Goal: Find contact information: Find contact information

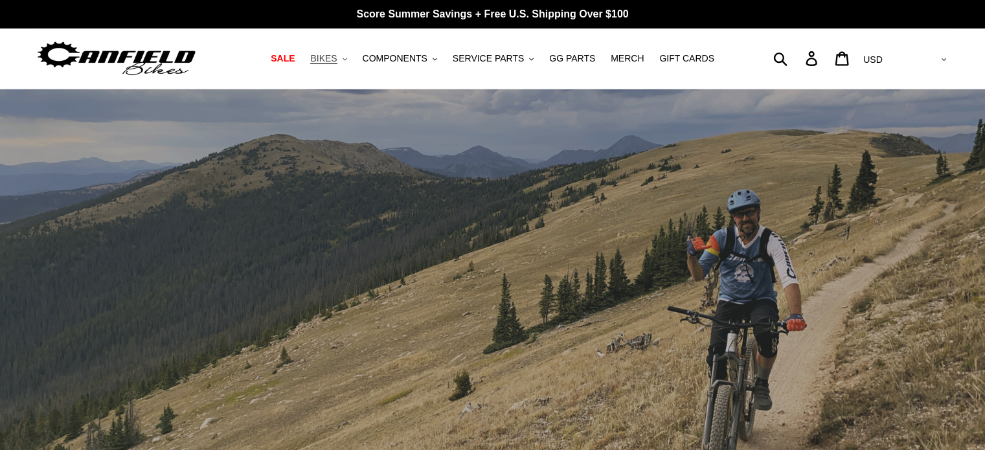
click at [336, 58] on span "BIKES" at bounding box center [323, 58] width 27 height 11
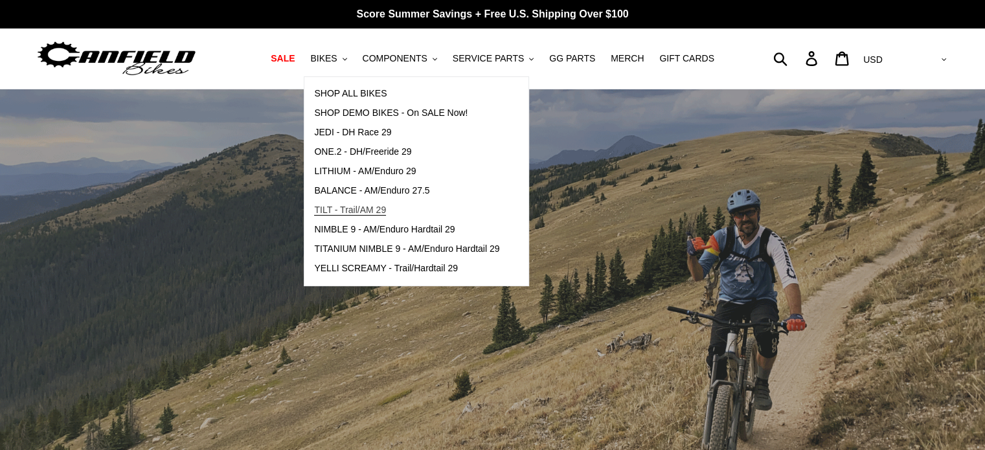
click at [384, 207] on span "TILT - Trail/AM 29" at bounding box center [350, 210] width 72 height 11
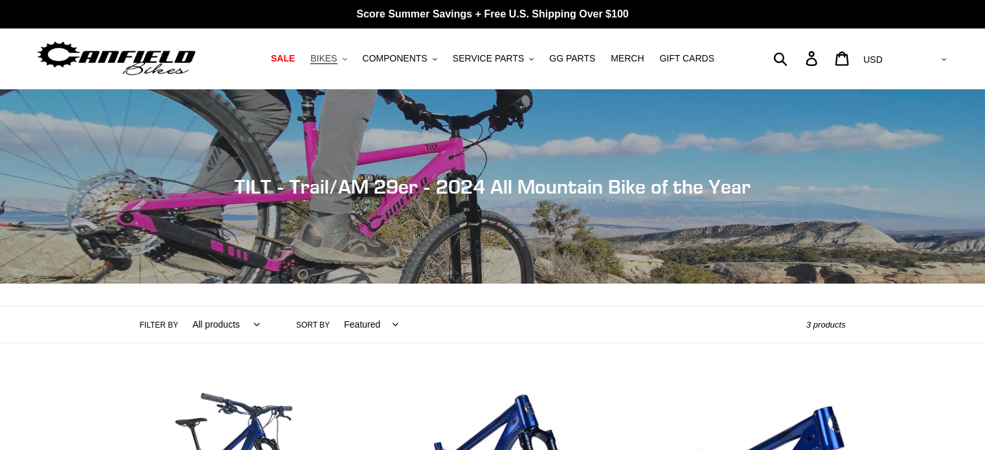
click at [335, 56] on span "BIKES" at bounding box center [323, 58] width 27 height 11
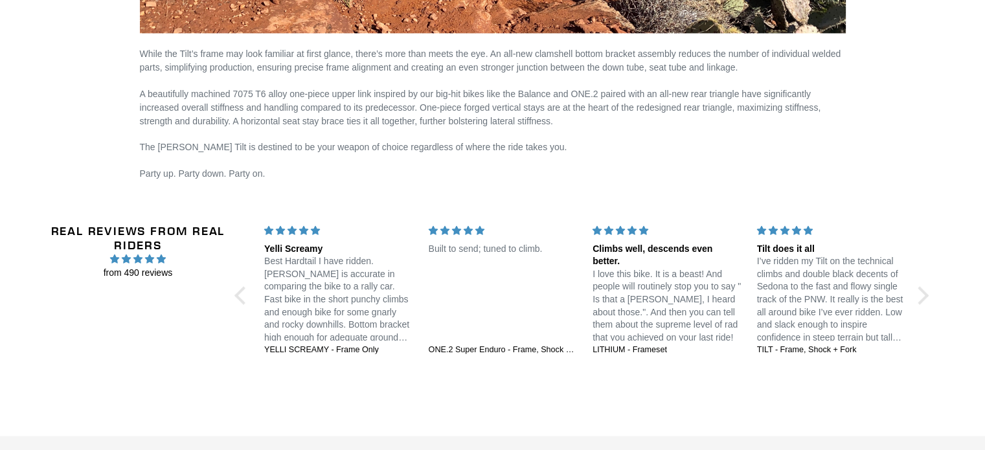
scroll to position [2321, 0]
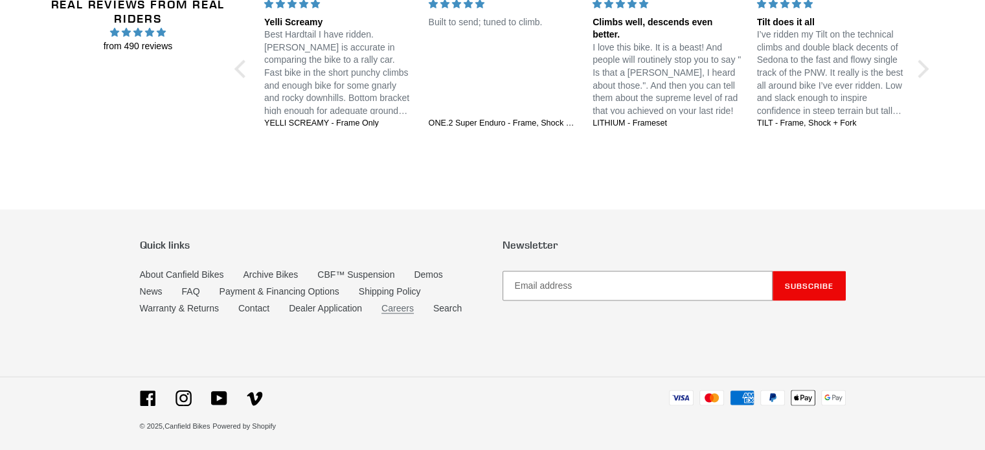
click at [389, 304] on link "Careers" at bounding box center [398, 307] width 32 height 11
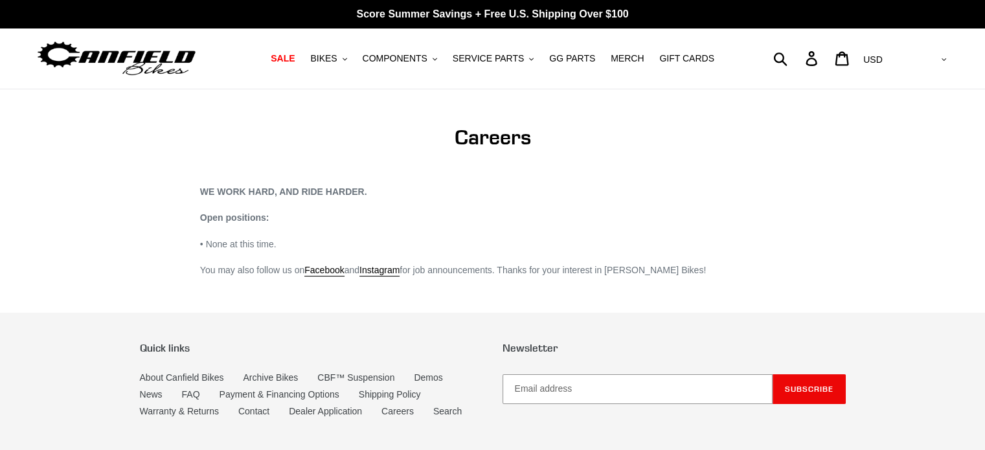
scroll to position [108, 0]
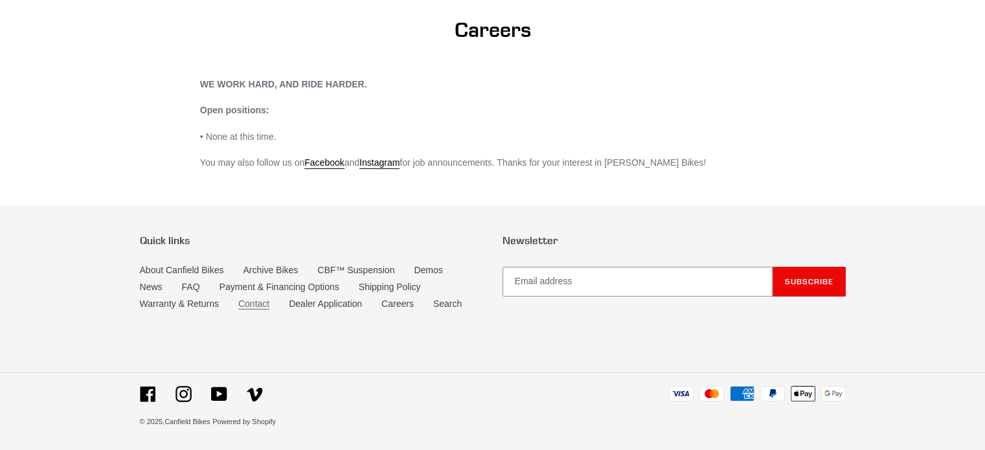
click at [259, 308] on link "Contact" at bounding box center [253, 304] width 31 height 11
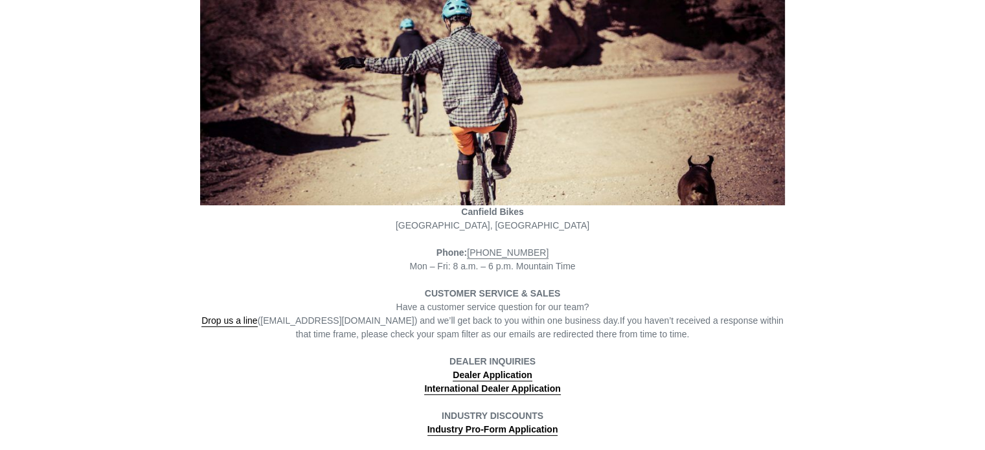
scroll to position [197, 0]
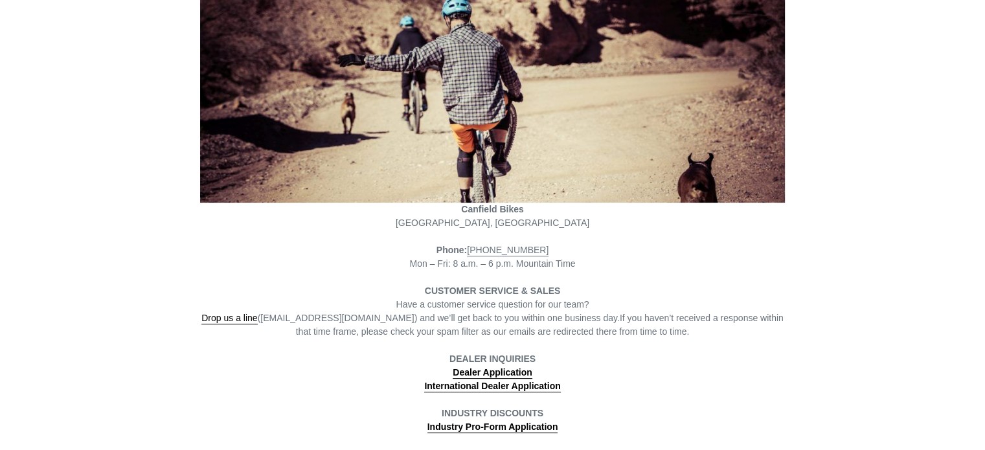
click at [514, 323] on span "Drop us a line ([EMAIL_ADDRESS][DOMAIN_NAME]) and we’ll get back to you within …" at bounding box center [410, 319] width 418 height 12
click at [326, 321] on span "Drop us a line ([EMAIL_ADDRESS][DOMAIN_NAME]) and we’ll get back to you within …" at bounding box center [410, 319] width 418 height 12
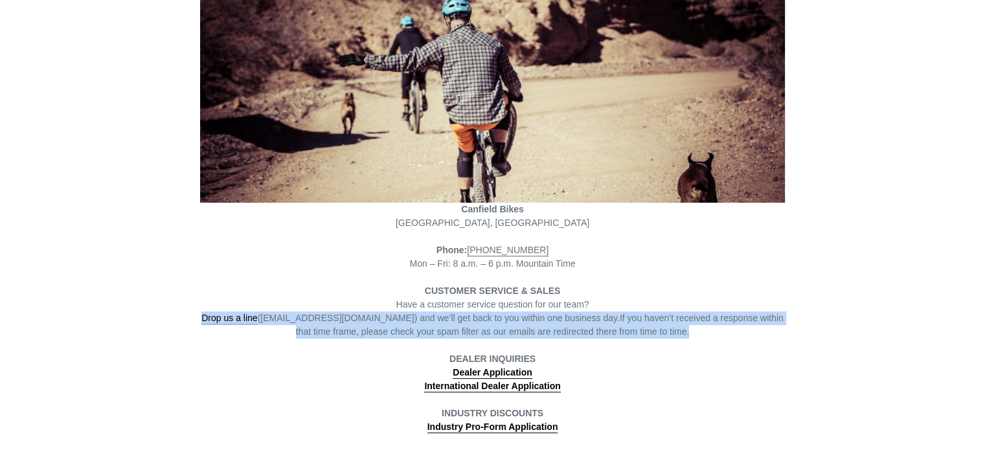
click at [326, 321] on span "Drop us a line ([EMAIL_ADDRESS][DOMAIN_NAME]) and we’ll get back to you within …" at bounding box center [410, 319] width 418 height 12
click at [350, 318] on span "Drop us a line ([EMAIL_ADDRESS][DOMAIN_NAME]) and we’ll get back to you within …" at bounding box center [410, 319] width 418 height 12
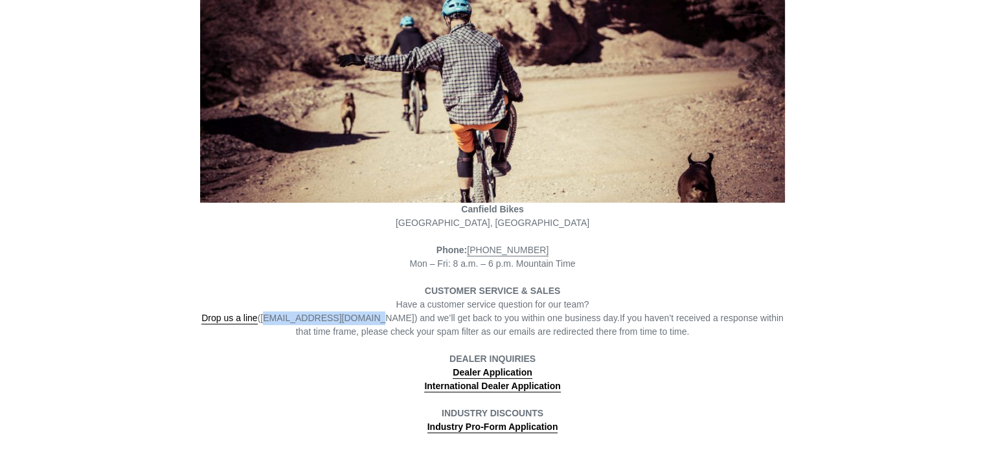
drag, startPoint x: 365, startPoint y: 318, endPoint x: 271, endPoint y: 319, distance: 94.6
click at [271, 319] on span "Drop us a line ([EMAIL_ADDRESS][DOMAIN_NAME]) and we’ll get back to you within …" at bounding box center [410, 319] width 418 height 12
click at [299, 313] on span "Drop us a line ([EMAIL_ADDRESS][DOMAIN_NAME]) and we’ll get back to you within …" at bounding box center [410, 319] width 418 height 12
drag, startPoint x: 270, startPoint y: 319, endPoint x: 364, endPoint y: 323, distance: 94.0
click at [364, 323] on span "Drop us a line ([EMAIL_ADDRESS][DOMAIN_NAME]) and we’ll get back to you within …" at bounding box center [410, 319] width 418 height 12
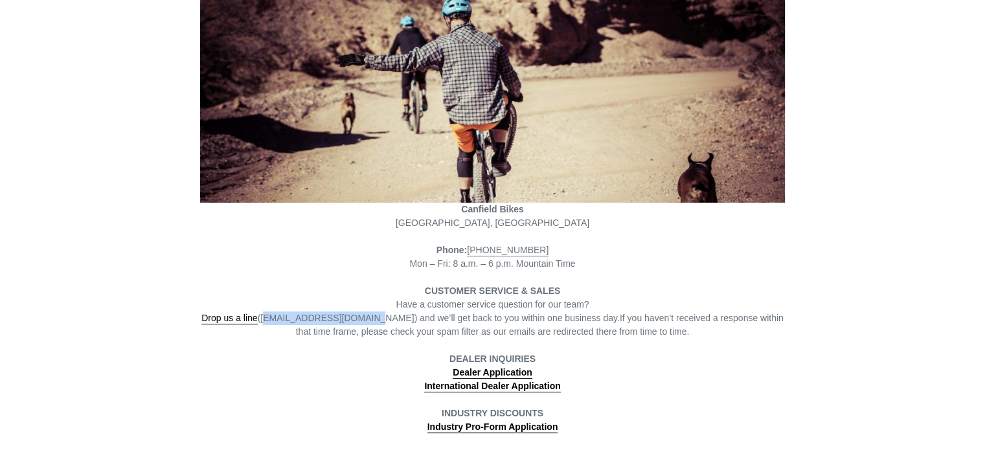
copy span "[EMAIL_ADDRESS][DOMAIN_NAME]"
